Goal: Task Accomplishment & Management: Manage account settings

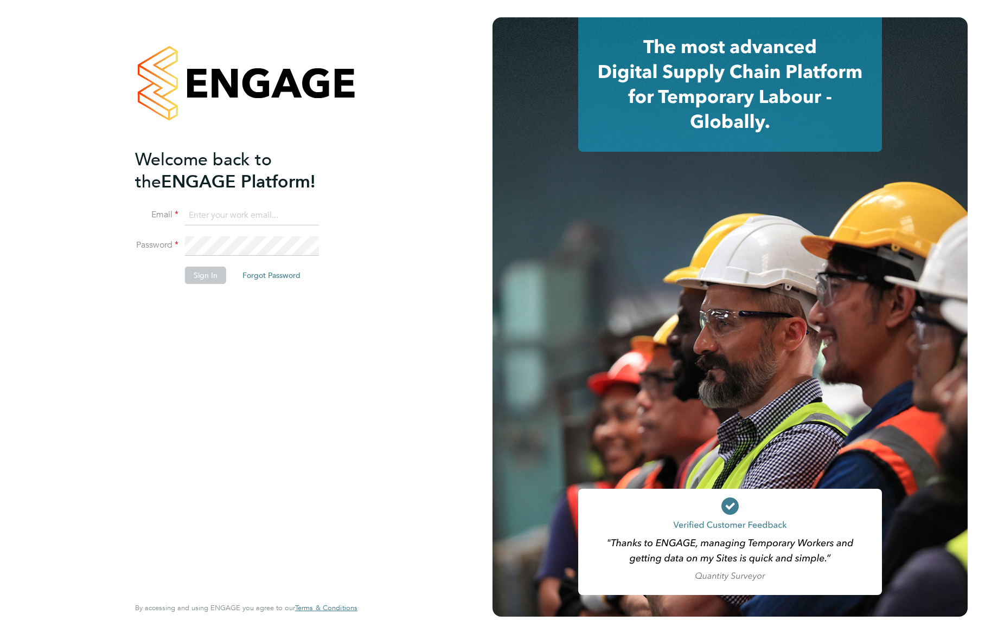
type input "supportuser4@engagetech.com"
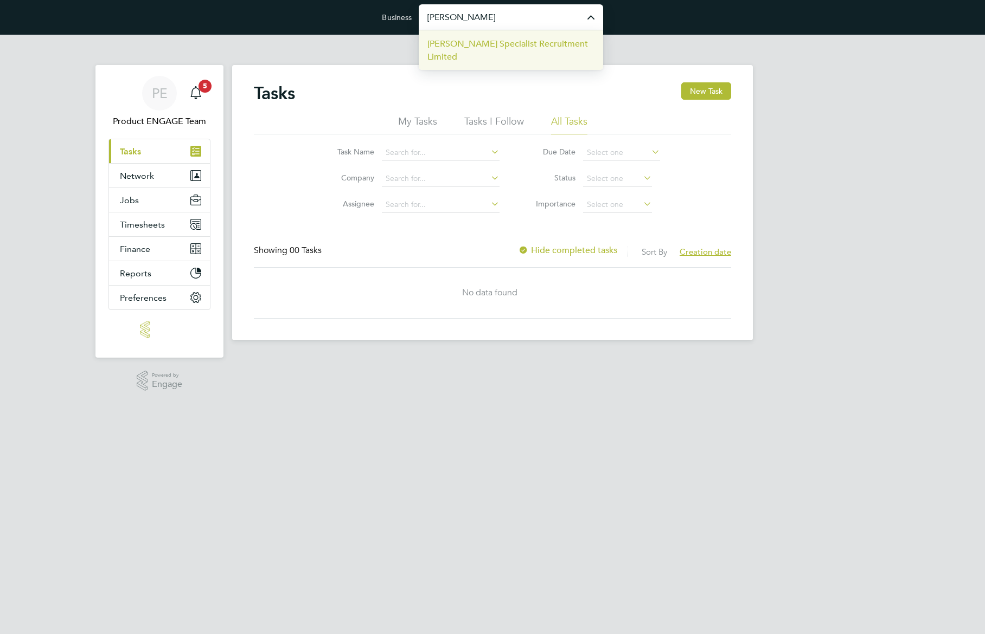
click at [506, 46] on span "Hays Specialist Recruitment Limited" at bounding box center [510, 50] width 167 height 26
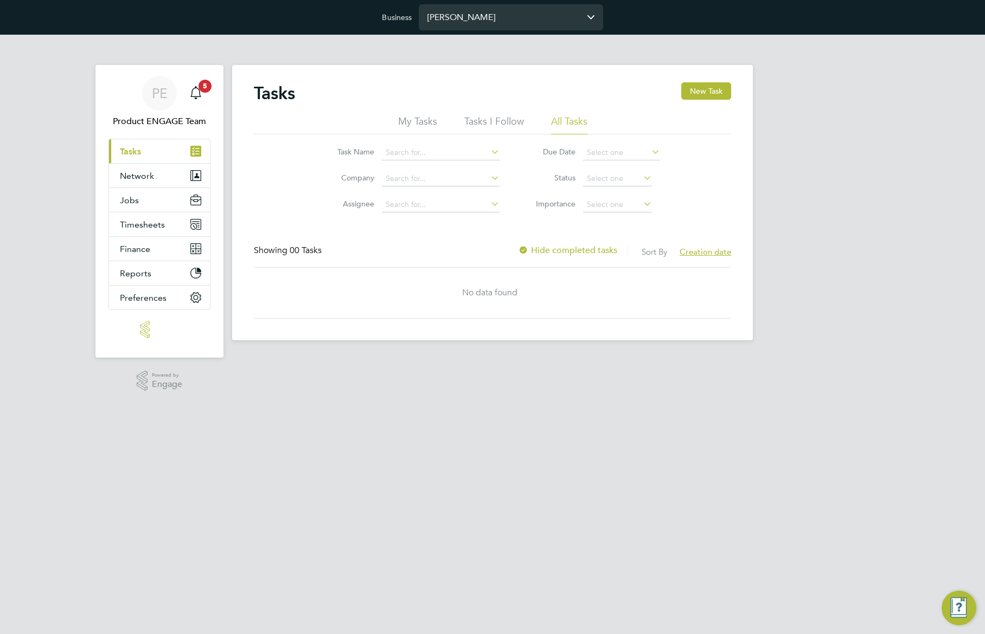
type input "Hays Specialist Recruitment Limited"
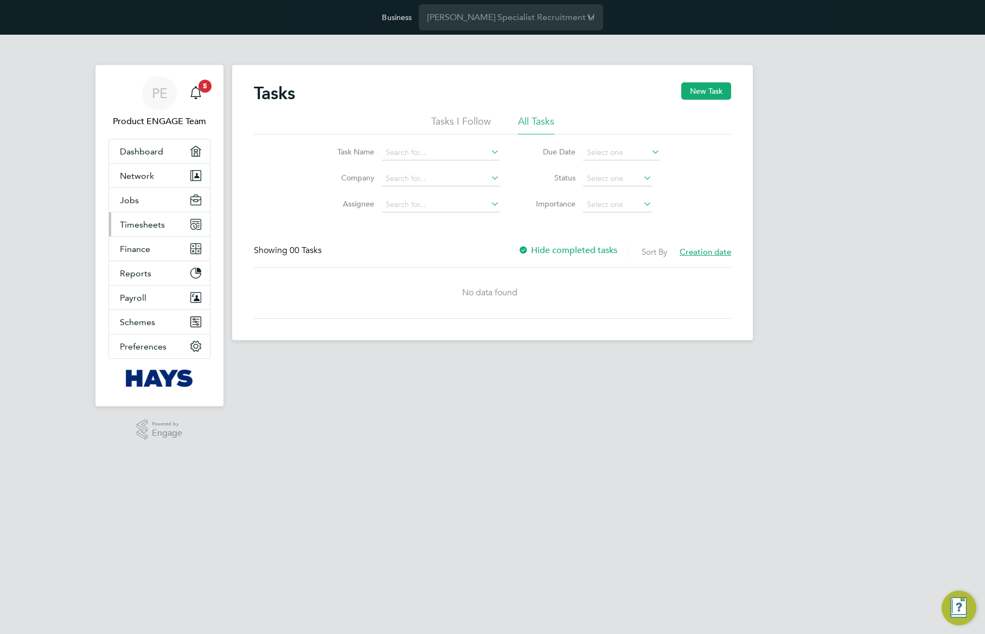
click at [150, 222] on span "Timesheets" at bounding box center [142, 225] width 45 height 10
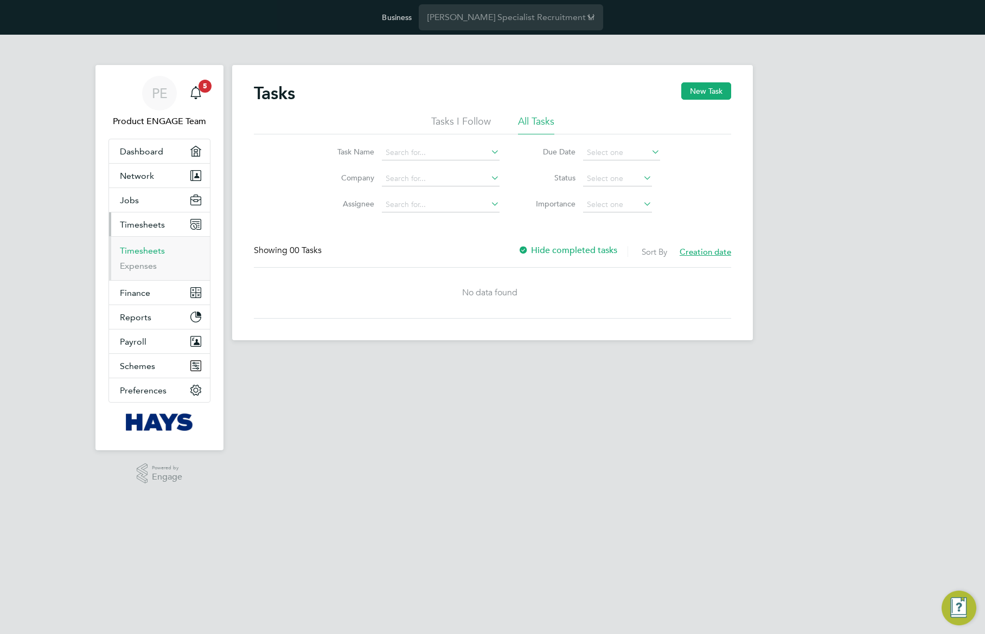
click at [143, 249] on link "Timesheets" at bounding box center [142, 251] width 45 height 10
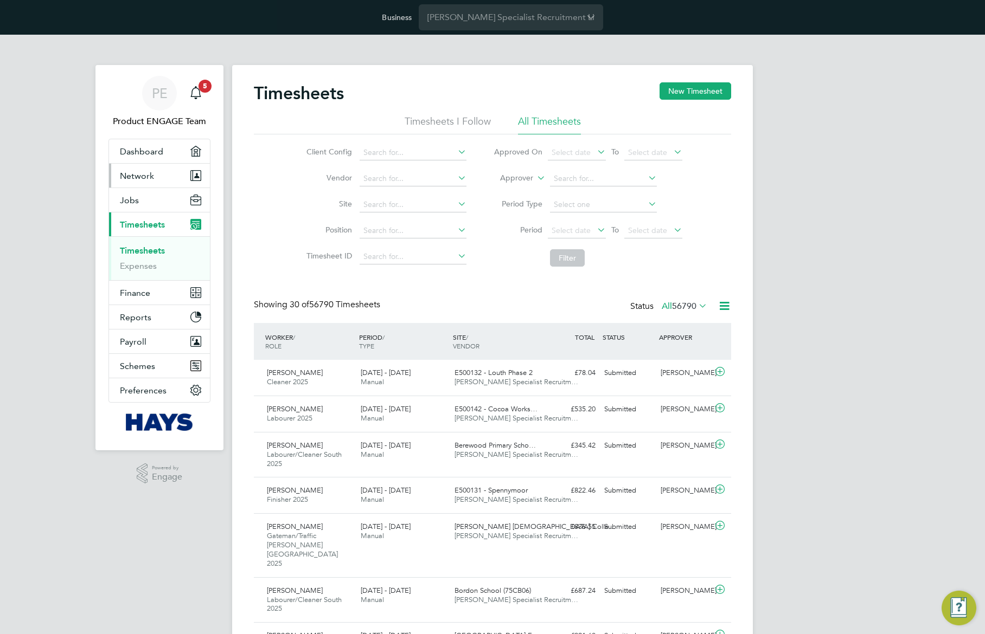
click at [139, 174] on span "Network" at bounding box center [137, 176] width 34 height 10
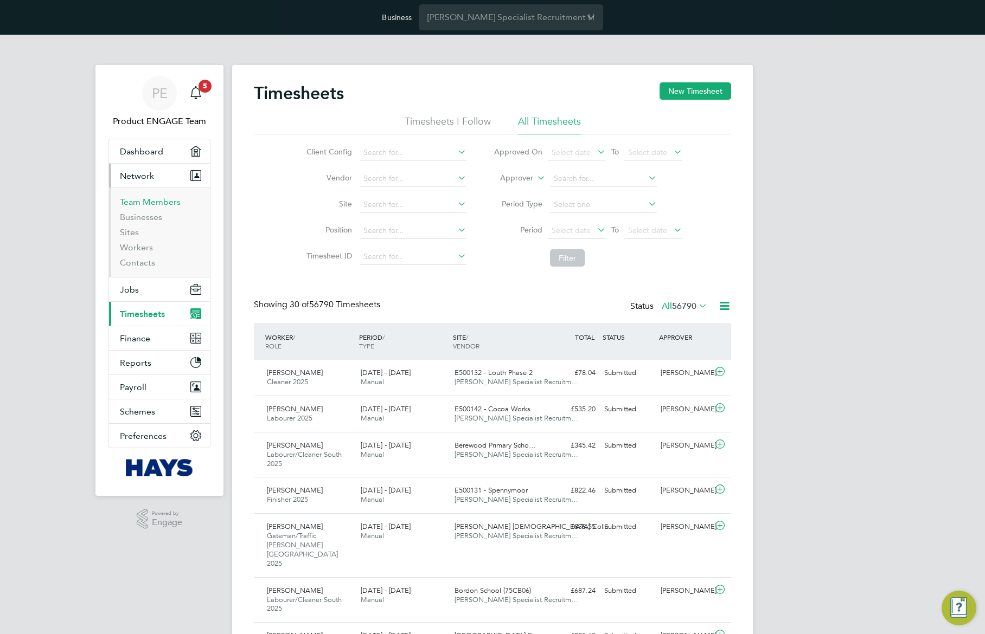
click at [152, 203] on link "Team Members" at bounding box center [150, 202] width 61 height 10
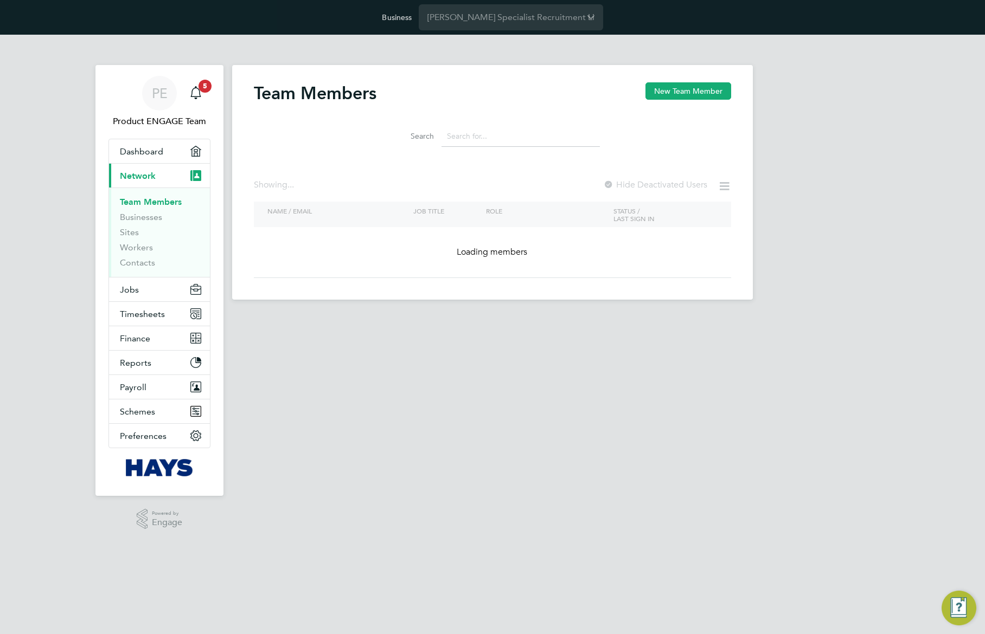
click at [476, 133] on input at bounding box center [520, 136] width 158 height 21
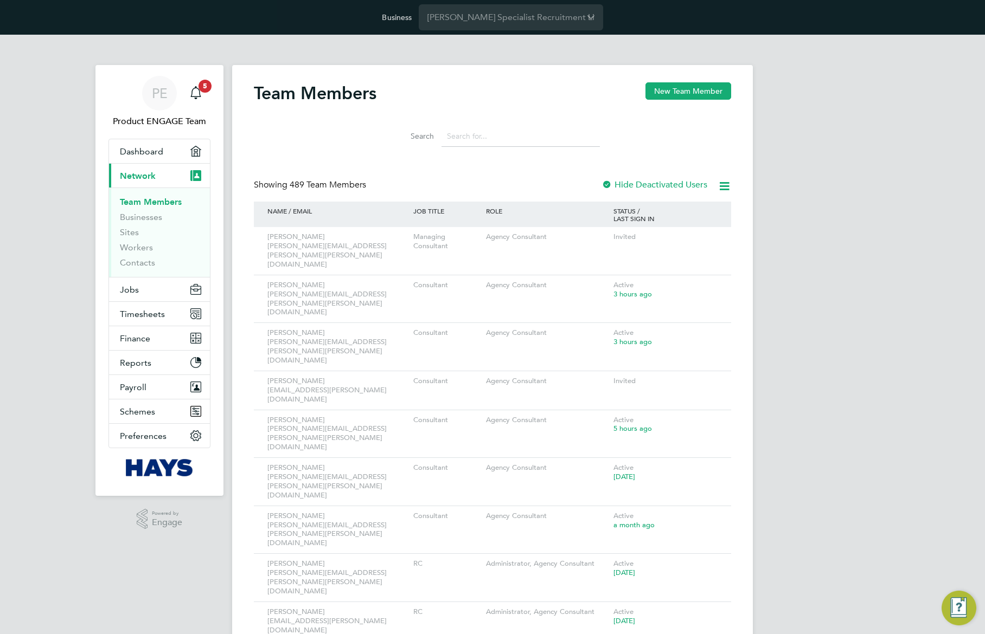
click at [476, 133] on input at bounding box center [520, 136] width 158 height 21
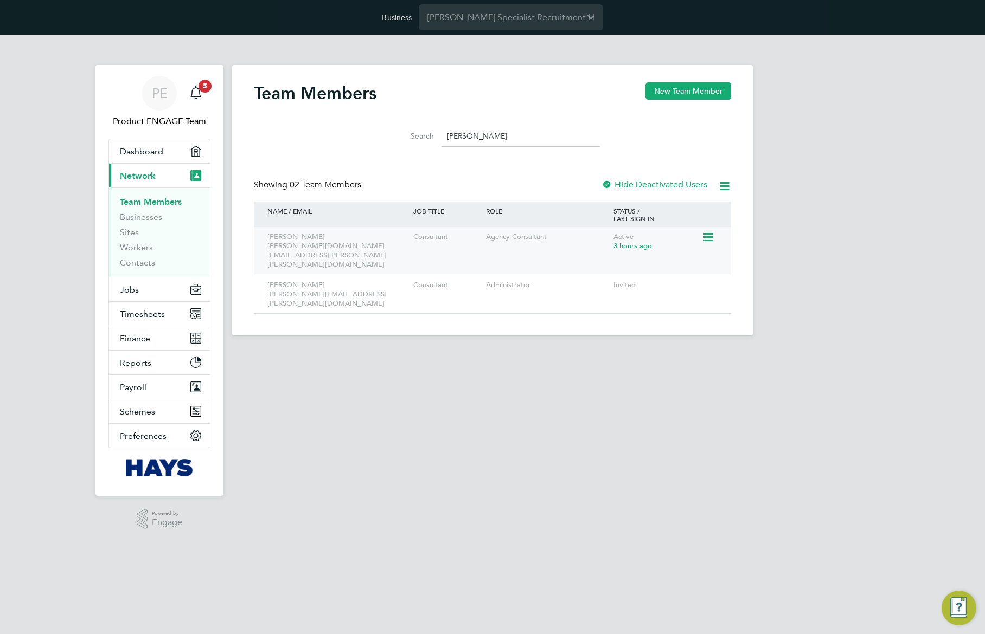
type input "[PERSON_NAME]"
click at [710, 236] on icon at bounding box center [707, 237] width 11 height 13
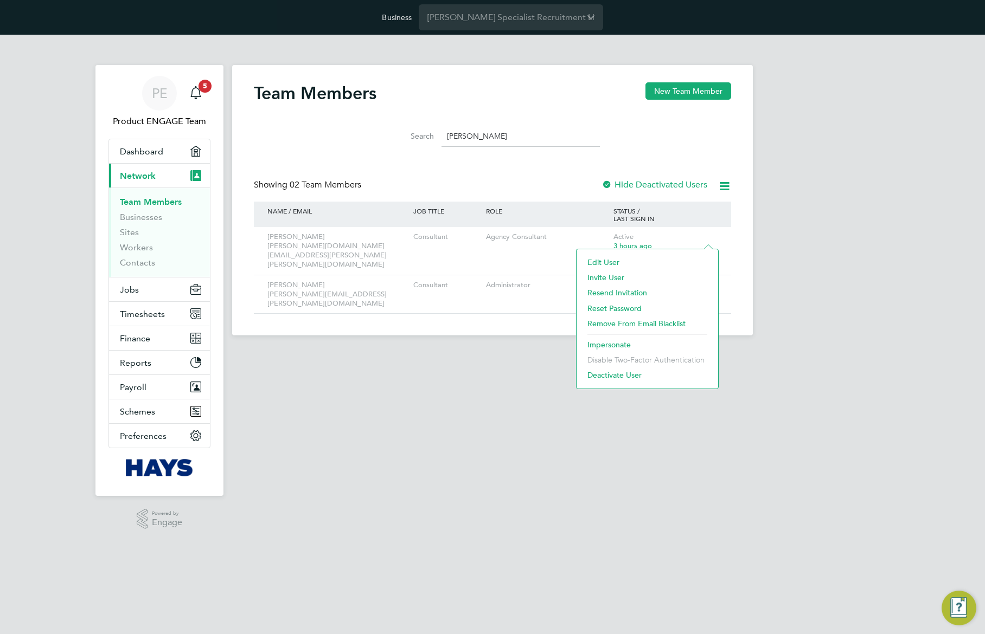
click at [613, 344] on li "Impersonate" at bounding box center [647, 344] width 131 height 15
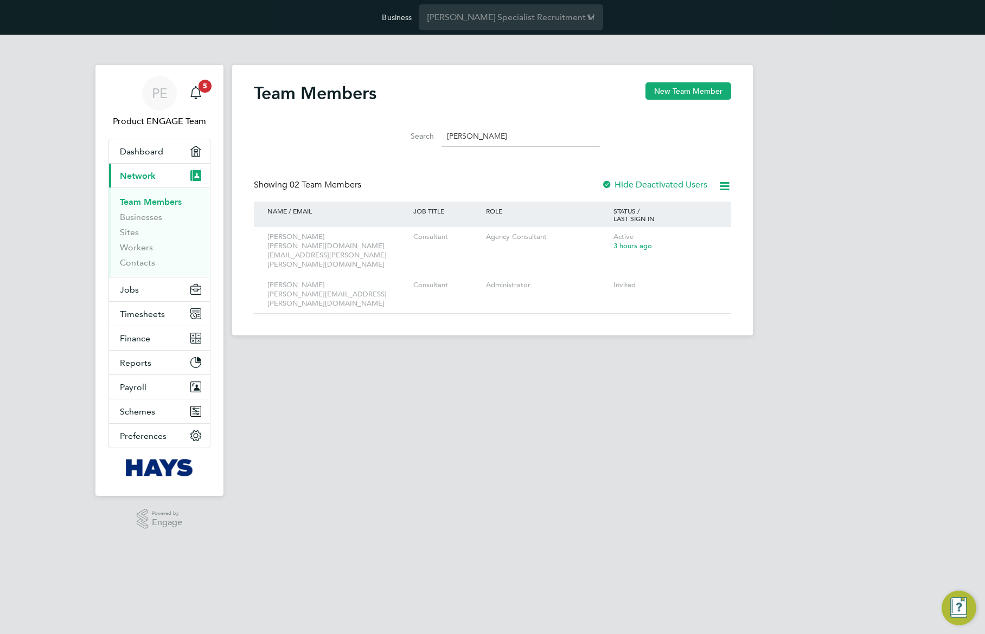
click at [621, 186] on label "Hide Deactivated Users" at bounding box center [654, 184] width 106 height 11
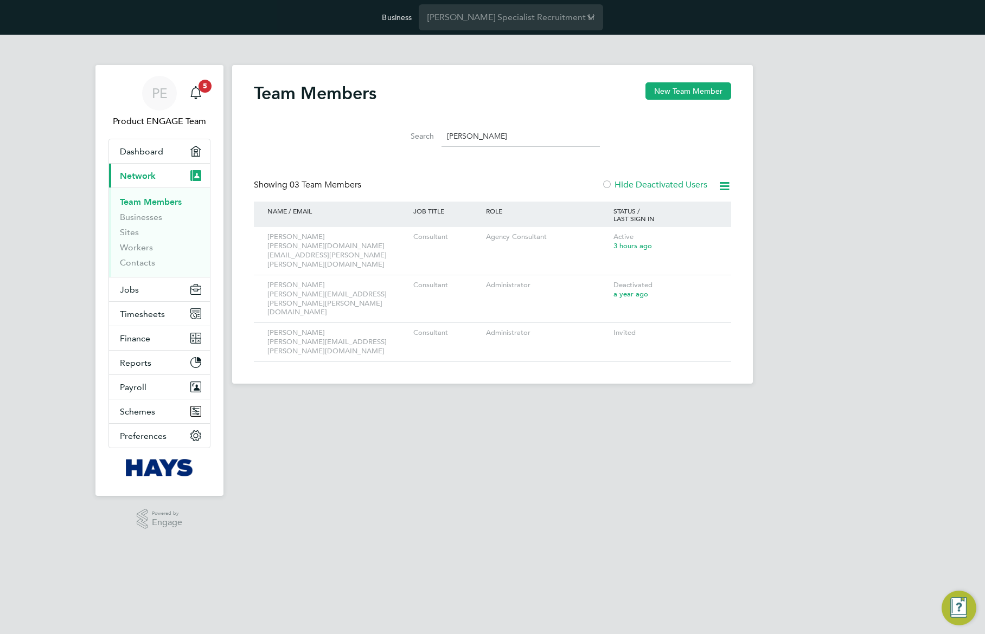
click at [605, 171] on div "Team Members New Team Member Search [PERSON_NAME] Showing 03 Team Members Hide …" at bounding box center [492, 222] width 477 height 280
click at [709, 236] on icon at bounding box center [707, 237] width 11 height 13
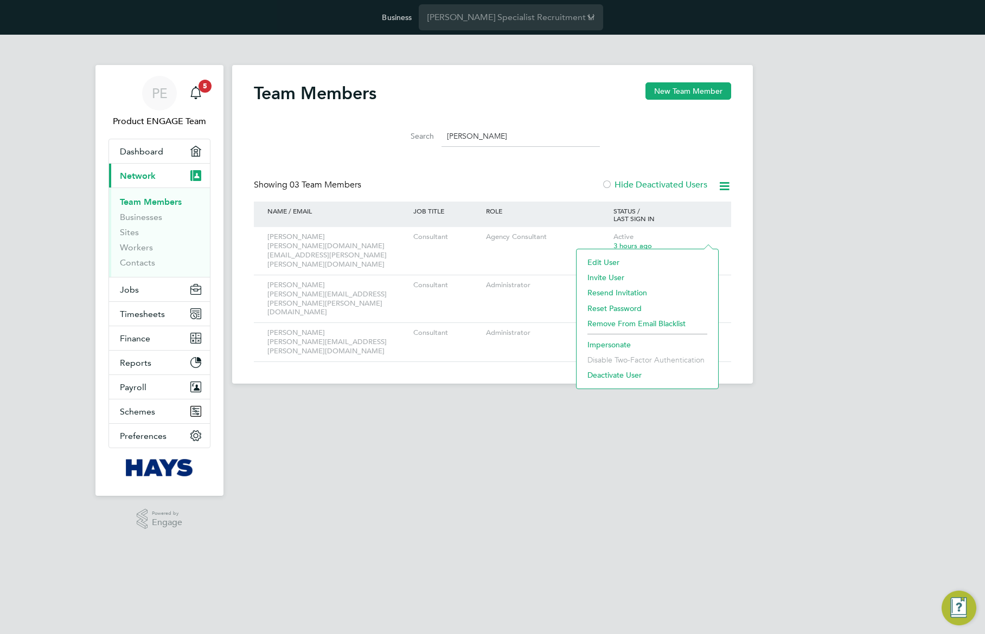
click at [615, 344] on li "Impersonate" at bounding box center [647, 344] width 131 height 15
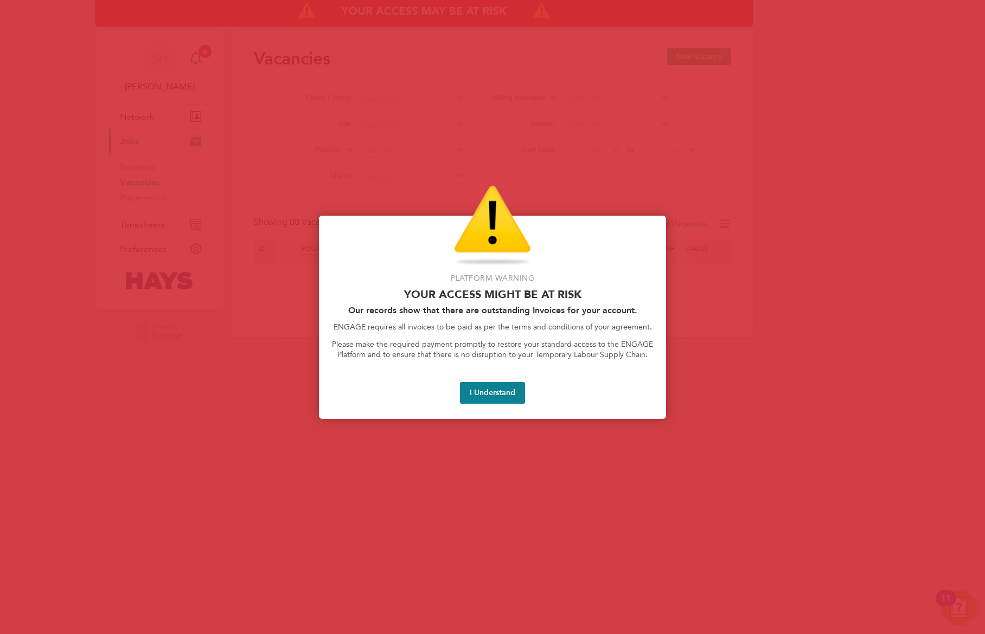
click at [418, 63] on div at bounding box center [492, 317] width 985 height 634
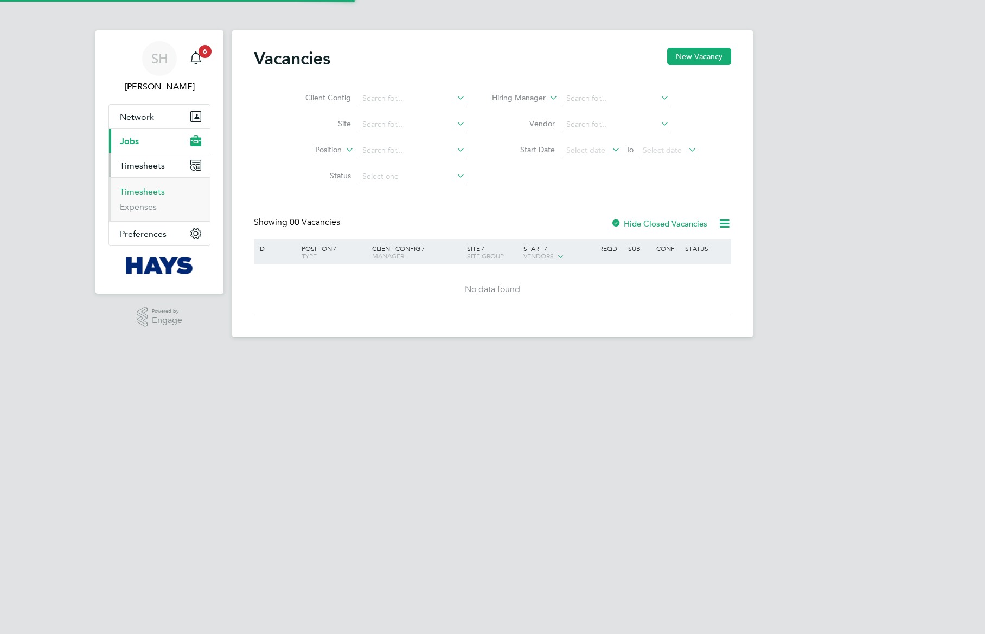
click at [145, 195] on link "Timesheets" at bounding box center [142, 192] width 45 height 10
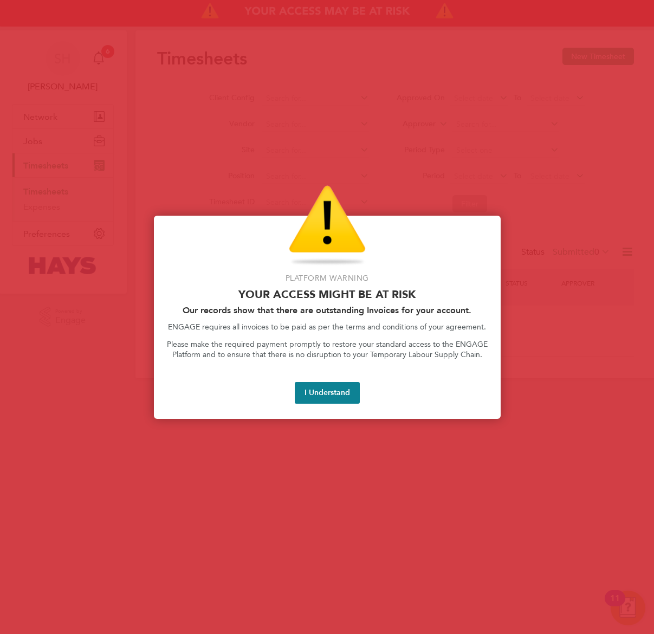
click at [348, 351] on div "Platform Warning Your access might be at risk Our records show that there are o…" at bounding box center [327, 317] width 347 height 203
